Goal: Transaction & Acquisition: Book appointment/travel/reservation

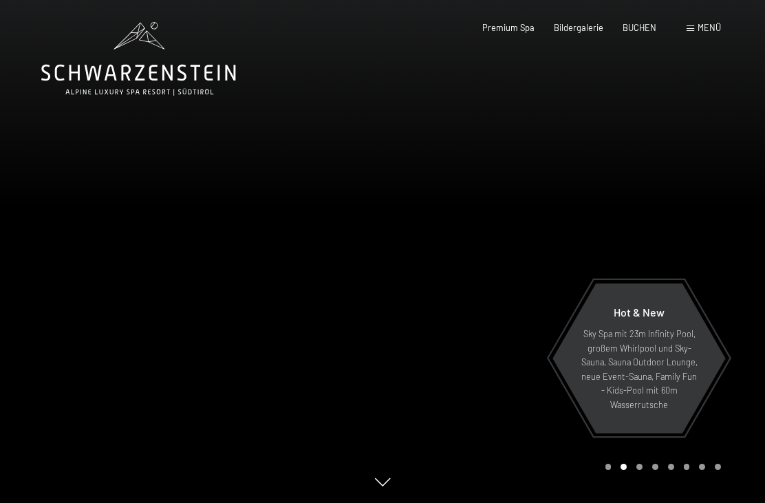
click at [705, 25] on span "Menü" at bounding box center [708, 27] width 23 height 11
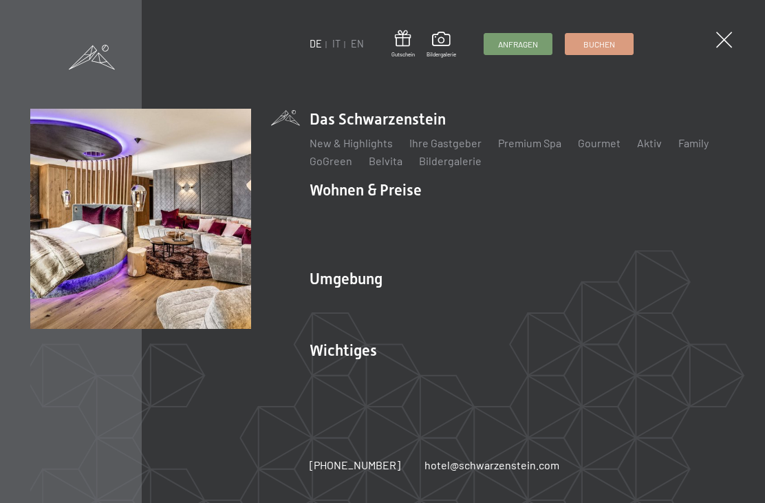
click at [474, 221] on link "Zimmer & Preise" at bounding box center [455, 214] width 80 height 13
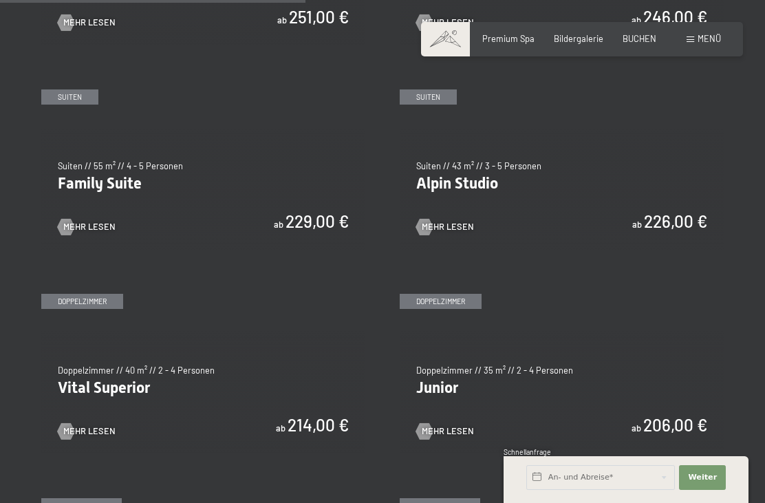
scroll to position [1276, 0]
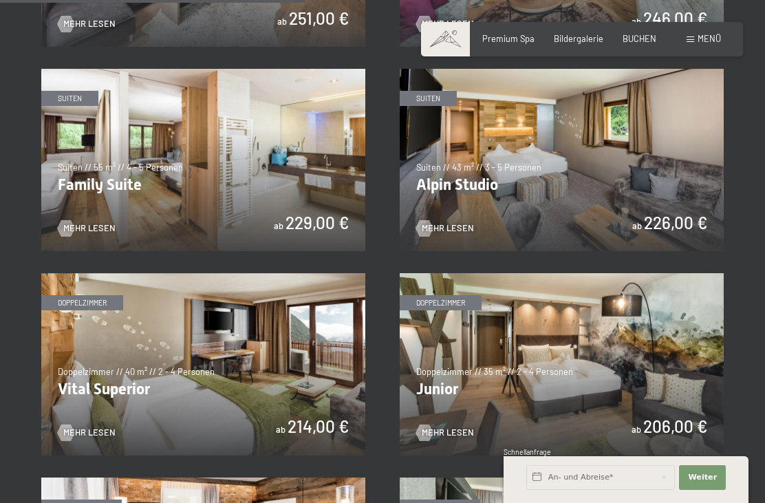
click at [694, 214] on img at bounding box center [561, 160] width 324 height 182
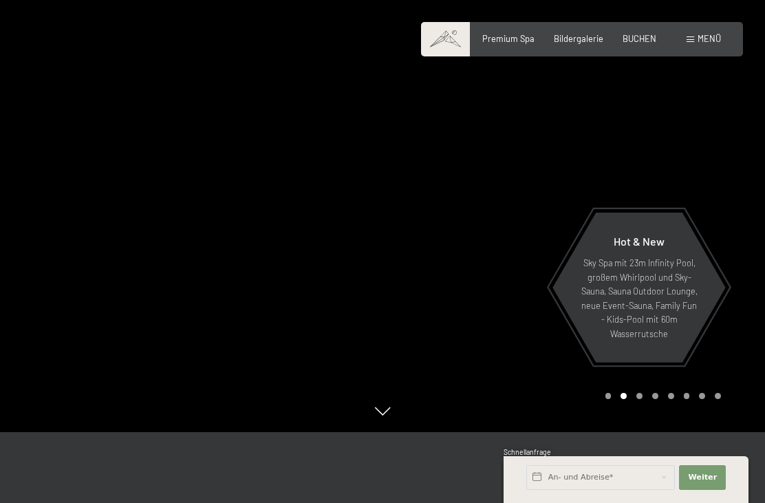
click at [589, 40] on span "Bildergalerie" at bounding box center [578, 38] width 50 height 11
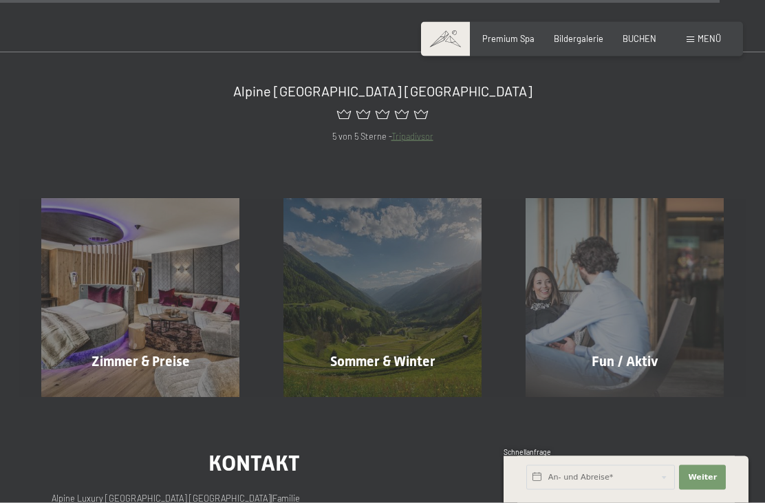
scroll to position [5262, 0]
click at [620, 384] on span "Mehr erfahren" at bounding box center [627, 390] width 68 height 12
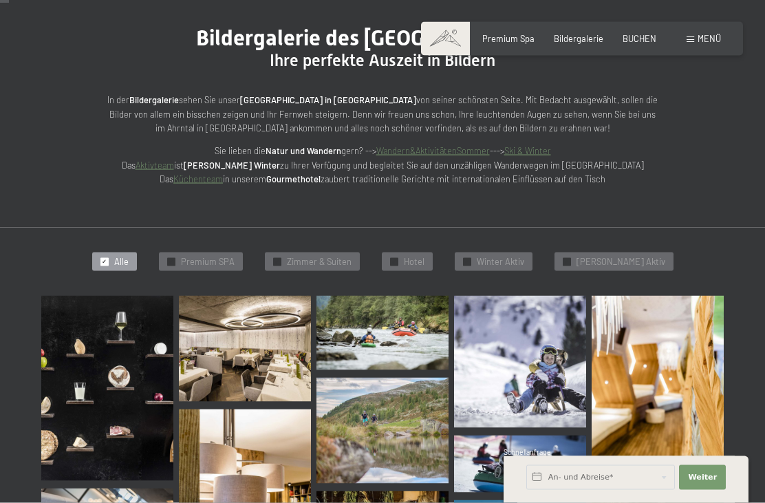
scroll to position [127, 0]
click at [243, 265] on div "✓ Premium SPA" at bounding box center [201, 261] width 84 height 19
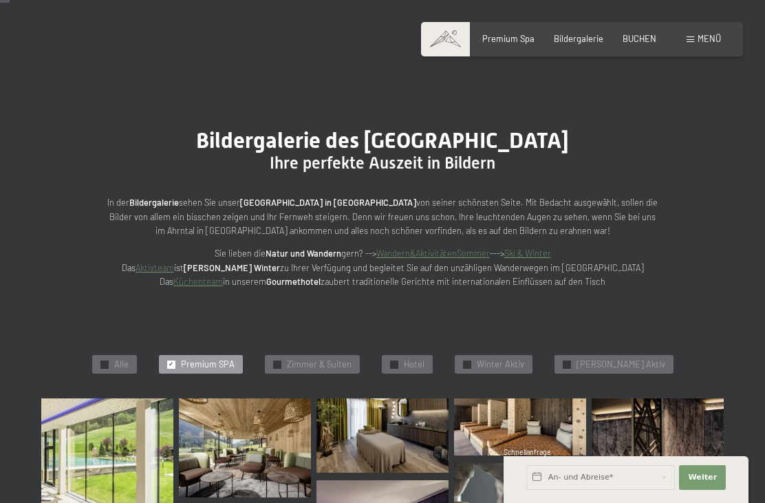
scroll to position [0, 0]
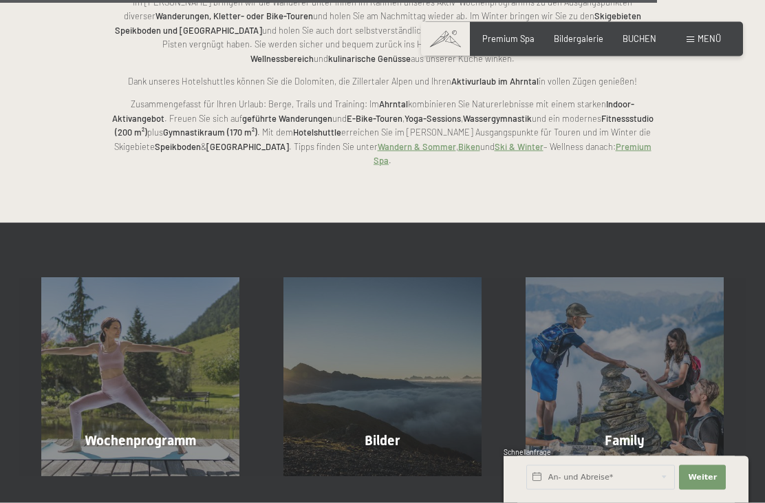
scroll to position [2589, 0]
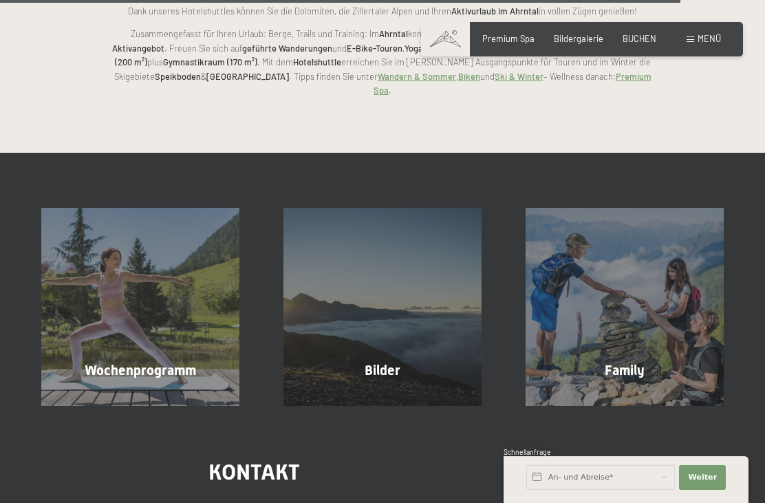
click at [190, 318] on div "Wochenprogramm Mehr erfahren" at bounding box center [140, 307] width 242 height 198
